Goal: Task Accomplishment & Management: Use online tool/utility

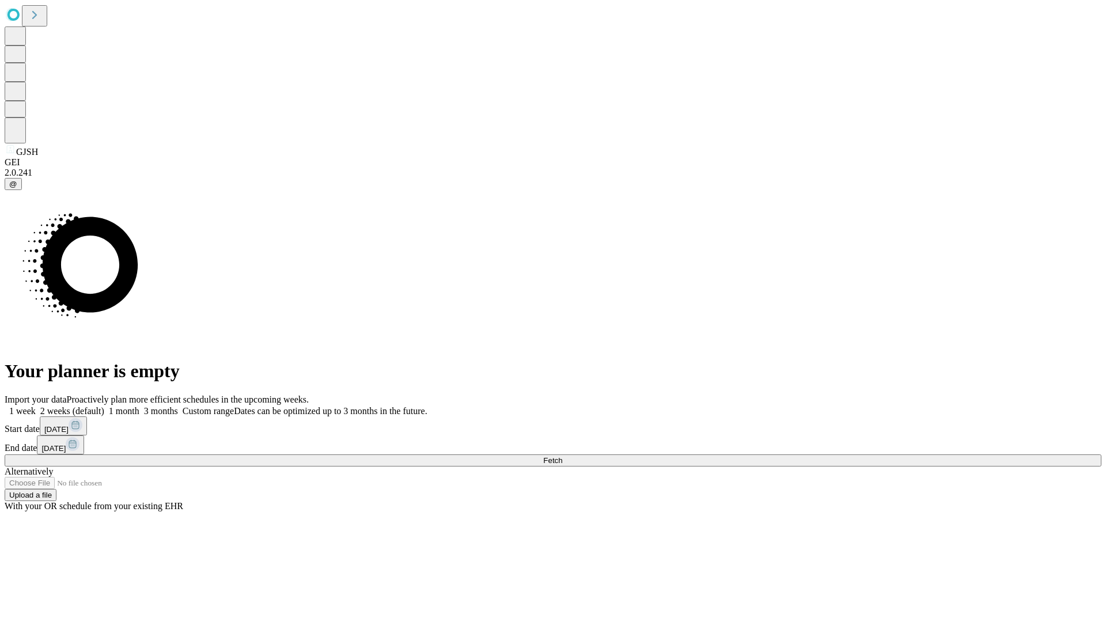
click at [562, 456] on span "Fetch" at bounding box center [552, 460] width 19 height 9
